Goal: Task Accomplishment & Management: Use online tool/utility

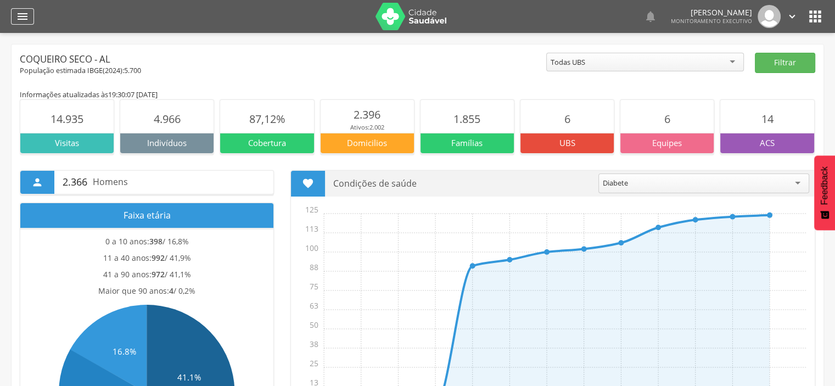
click at [21, 17] on icon "" at bounding box center [22, 16] width 13 height 13
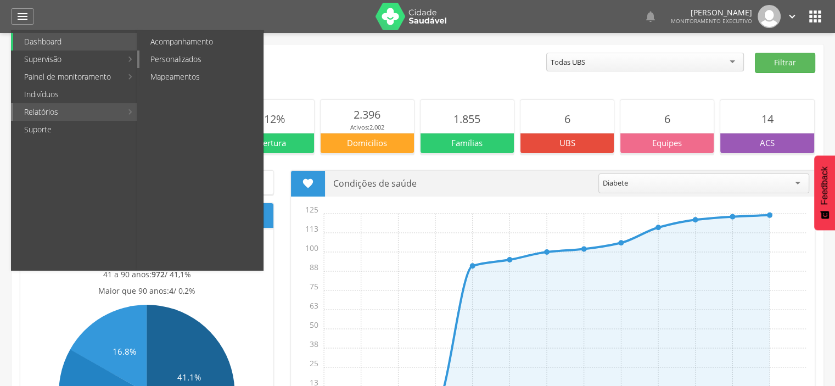
click at [184, 63] on link "Personalizados" at bounding box center [201, 60] width 124 height 18
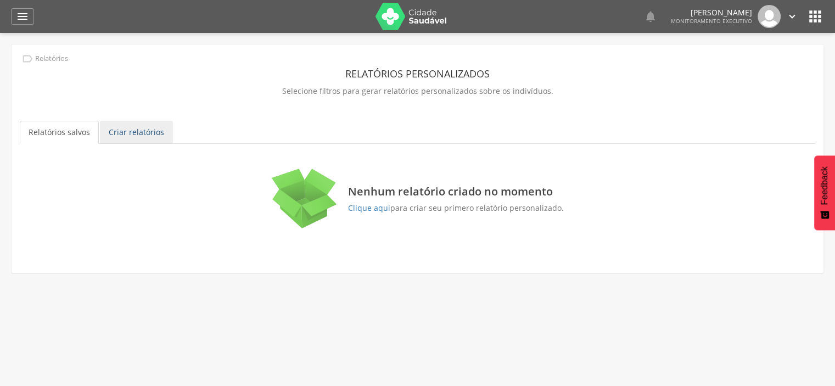
click at [127, 133] on link "Criar relatórios" at bounding box center [136, 132] width 73 height 23
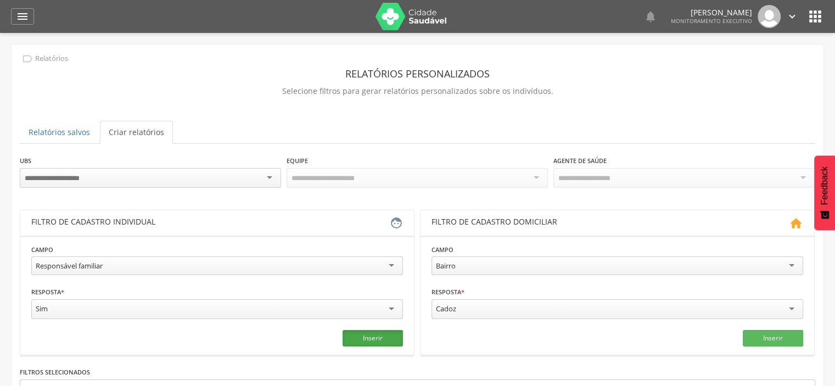
click at [362, 331] on button "Inserir" at bounding box center [373, 338] width 60 height 16
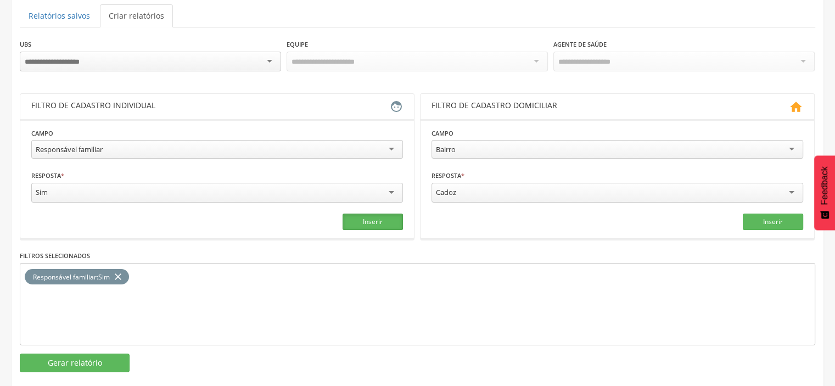
scroll to position [129, 0]
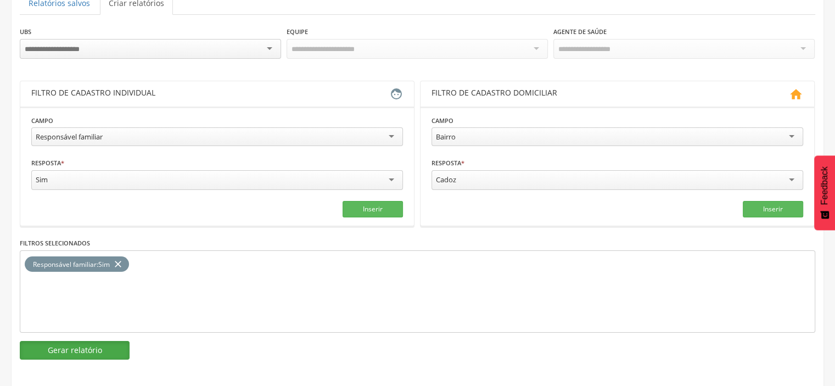
click at [60, 343] on button "Gerar relatório" at bounding box center [75, 350] width 110 height 19
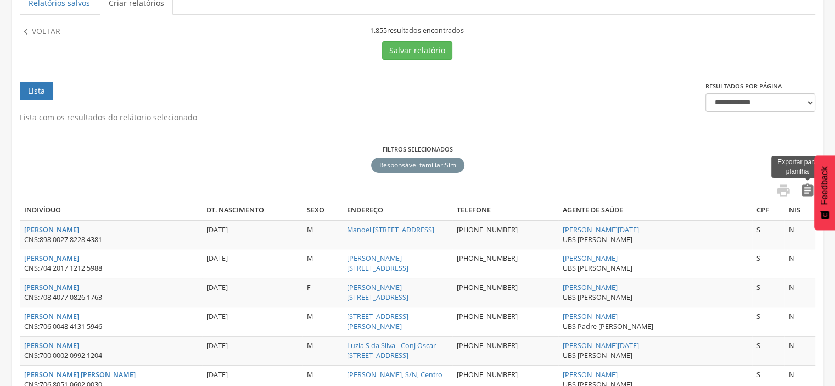
click at [810, 189] on icon "" at bounding box center [807, 190] width 15 height 15
click at [29, 32] on icon "" at bounding box center [26, 32] width 12 height 12
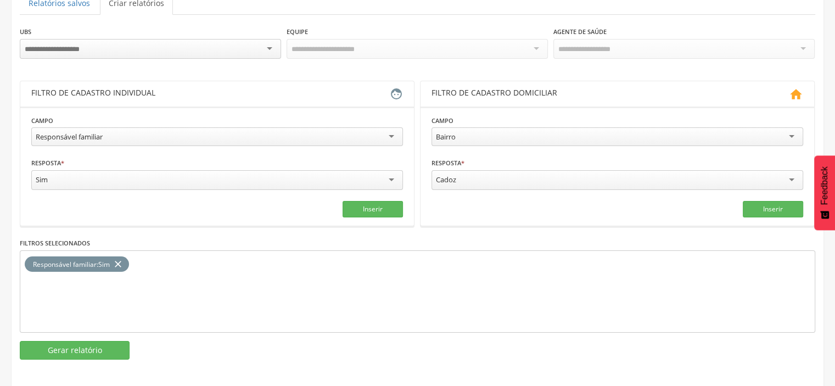
click at [123, 258] on icon "close" at bounding box center [118, 264] width 11 height 16
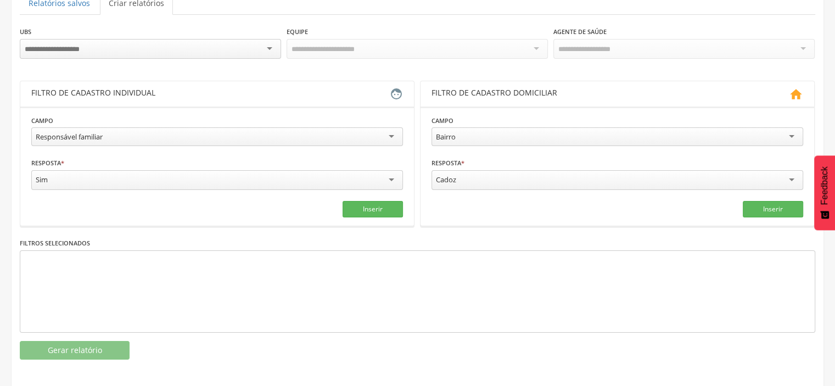
click at [367, 129] on div "Responsável familiar" at bounding box center [217, 136] width 372 height 19
click at [375, 207] on button "Inserir" at bounding box center [373, 205] width 60 height 16
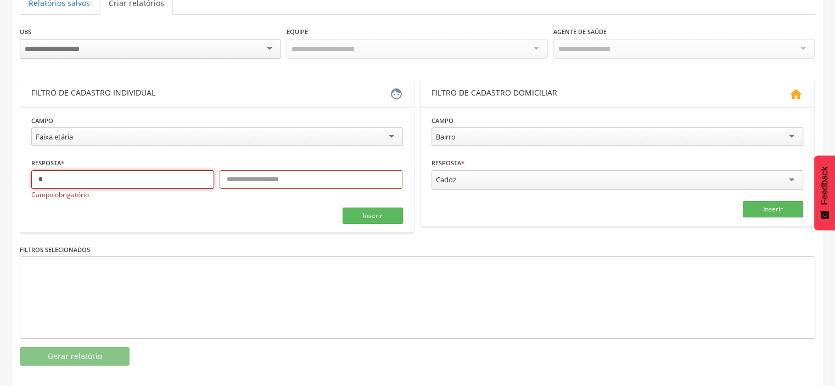
type input "*"
type input "***"
click at [90, 182] on input "*" at bounding box center [122, 179] width 183 height 19
type input "*"
click at [384, 214] on button "Inserir" at bounding box center [373, 216] width 60 height 16
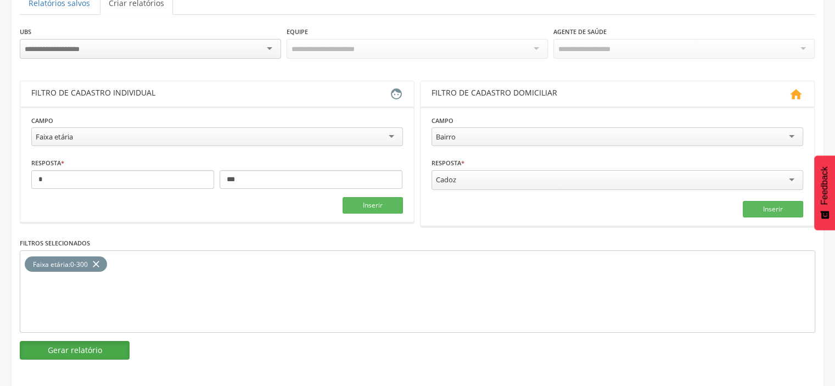
click at [108, 351] on button "Gerar relatório" at bounding box center [75, 350] width 110 height 19
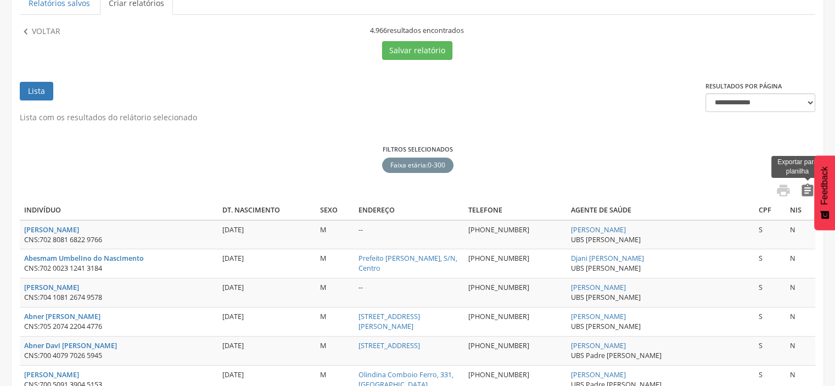
click at [809, 189] on icon "" at bounding box center [807, 190] width 15 height 15
